Goal: Task Accomplishment & Management: Manage account settings

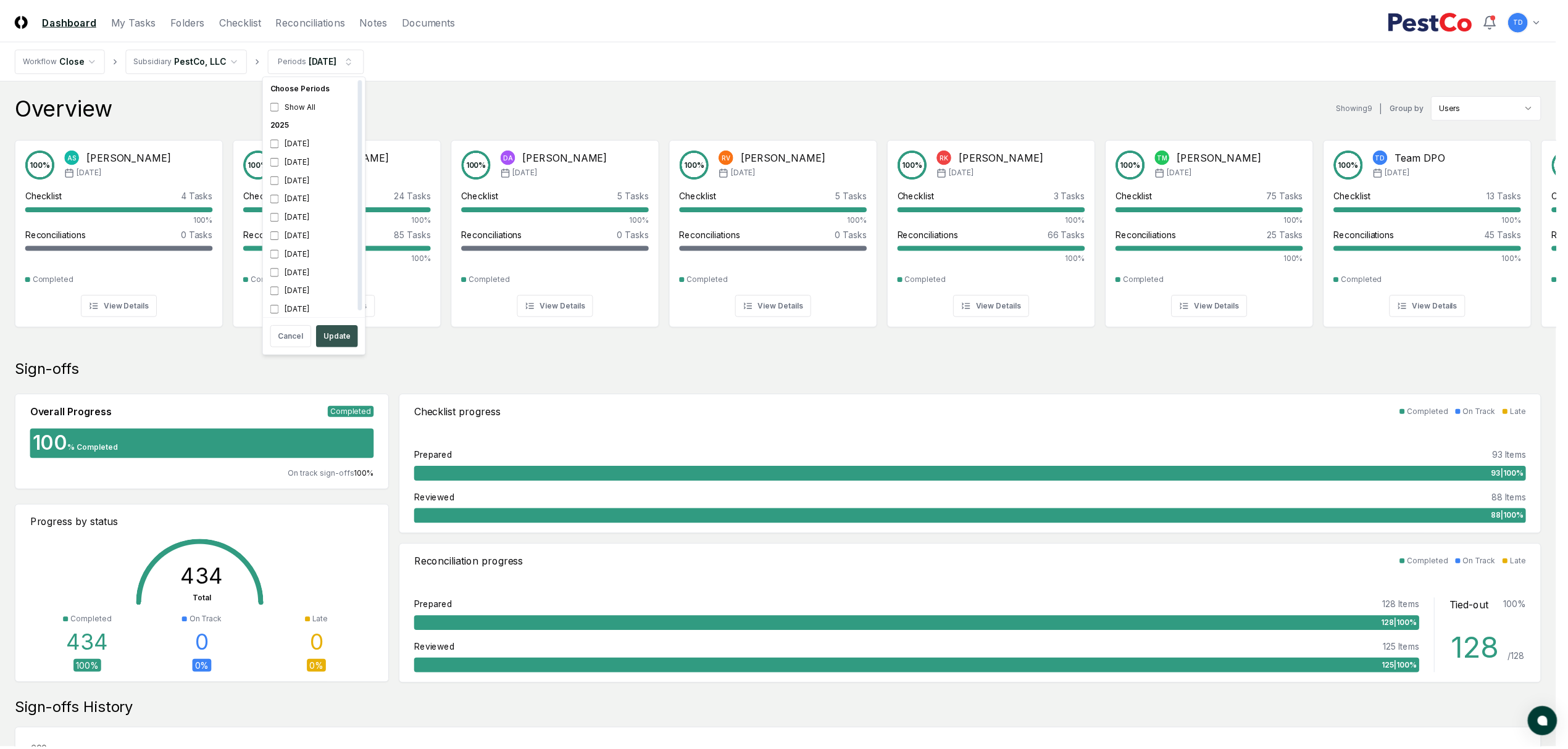
scroll to position [4, 0]
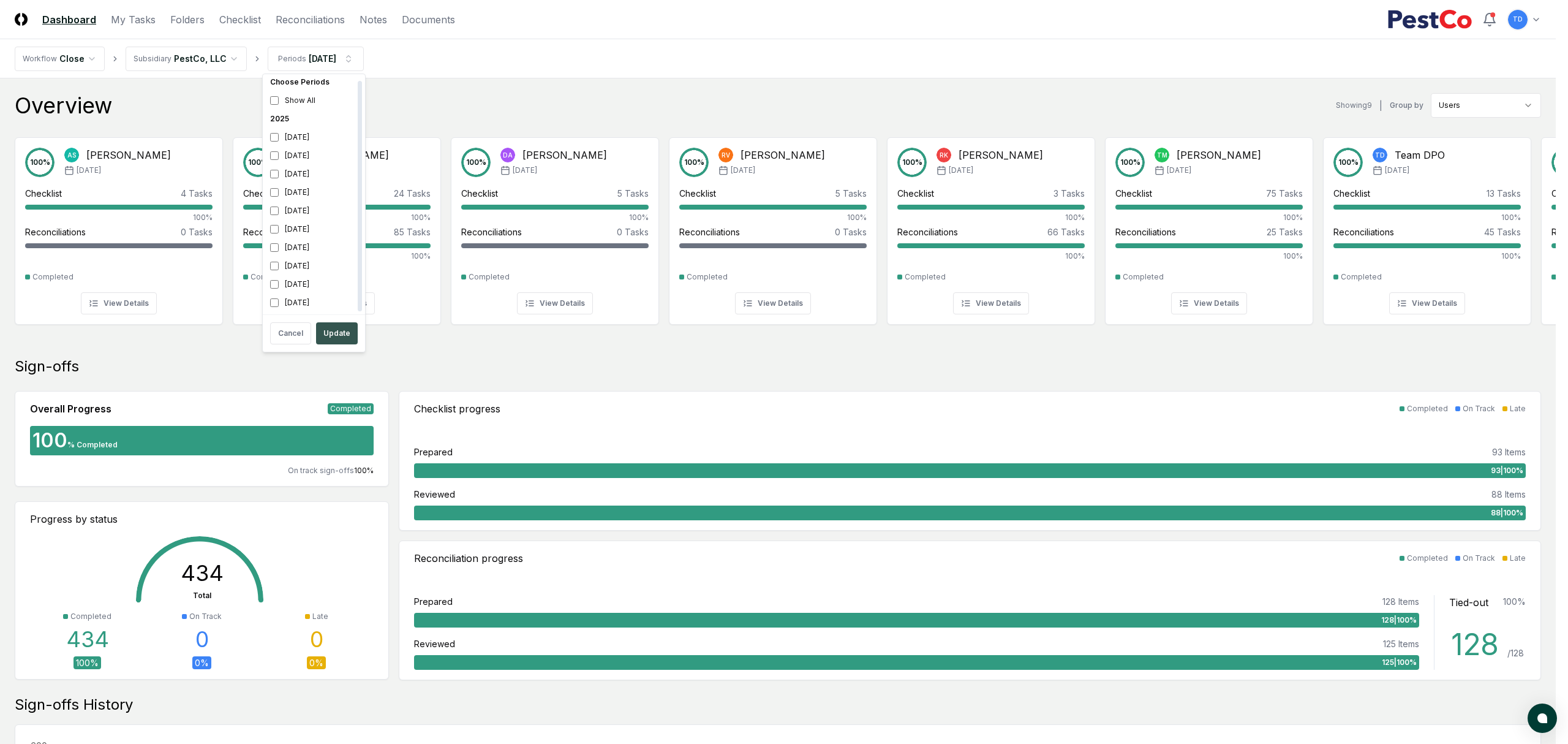
click at [348, 337] on button "Update" at bounding box center [337, 334] width 42 height 22
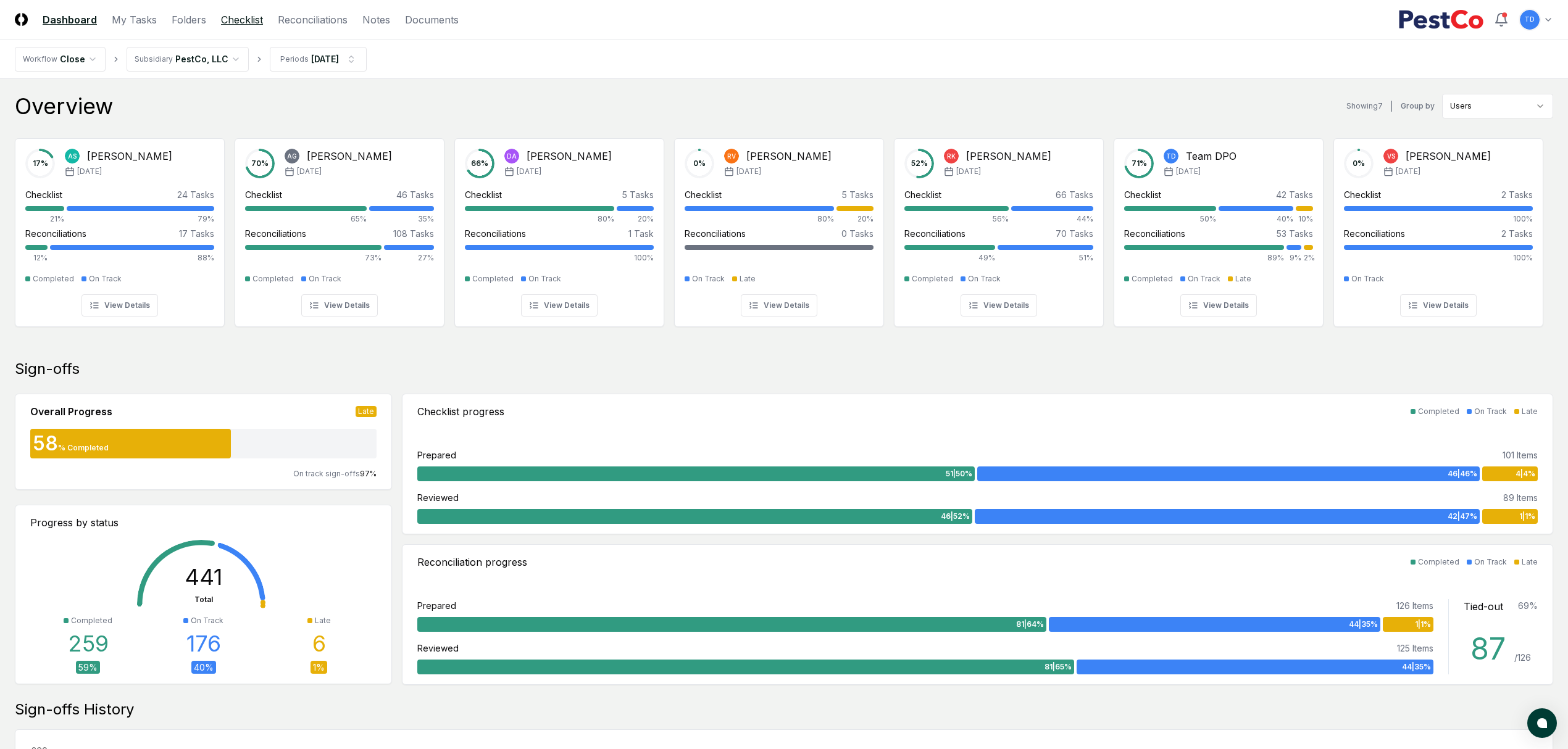
click at [245, 17] on link "Checklist" at bounding box center [242, 20] width 42 height 15
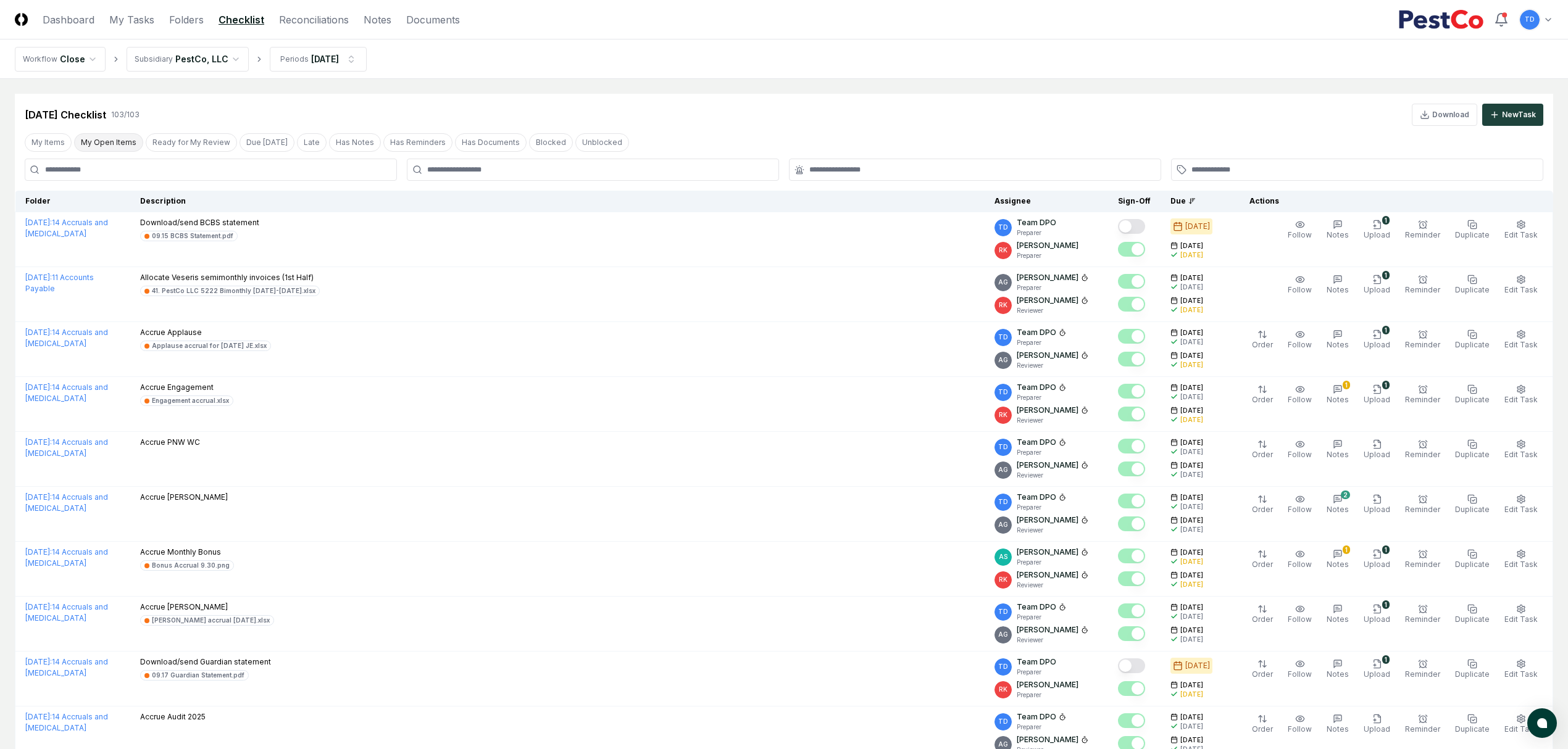
click at [85, 144] on button "My Open Items" at bounding box center [108, 142] width 69 height 18
